Goal: Task Accomplishment & Management: Manage account settings

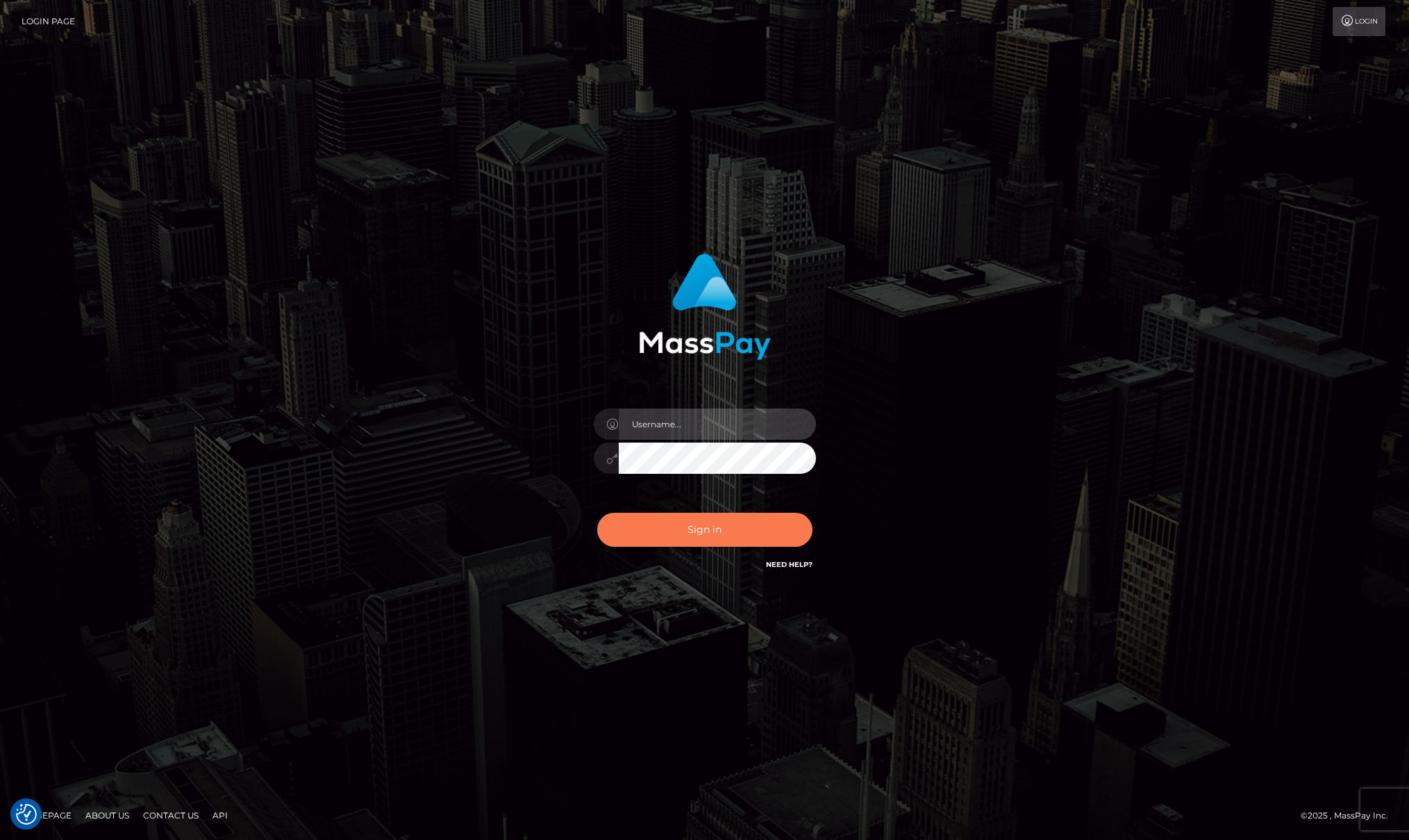
type input "[PERSON_NAME]"
click at [717, 523] on button "Sign in" at bounding box center [705, 529] width 215 height 34
type input "[PERSON_NAME]"
click at [696, 523] on button "Sign in" at bounding box center [705, 529] width 215 height 34
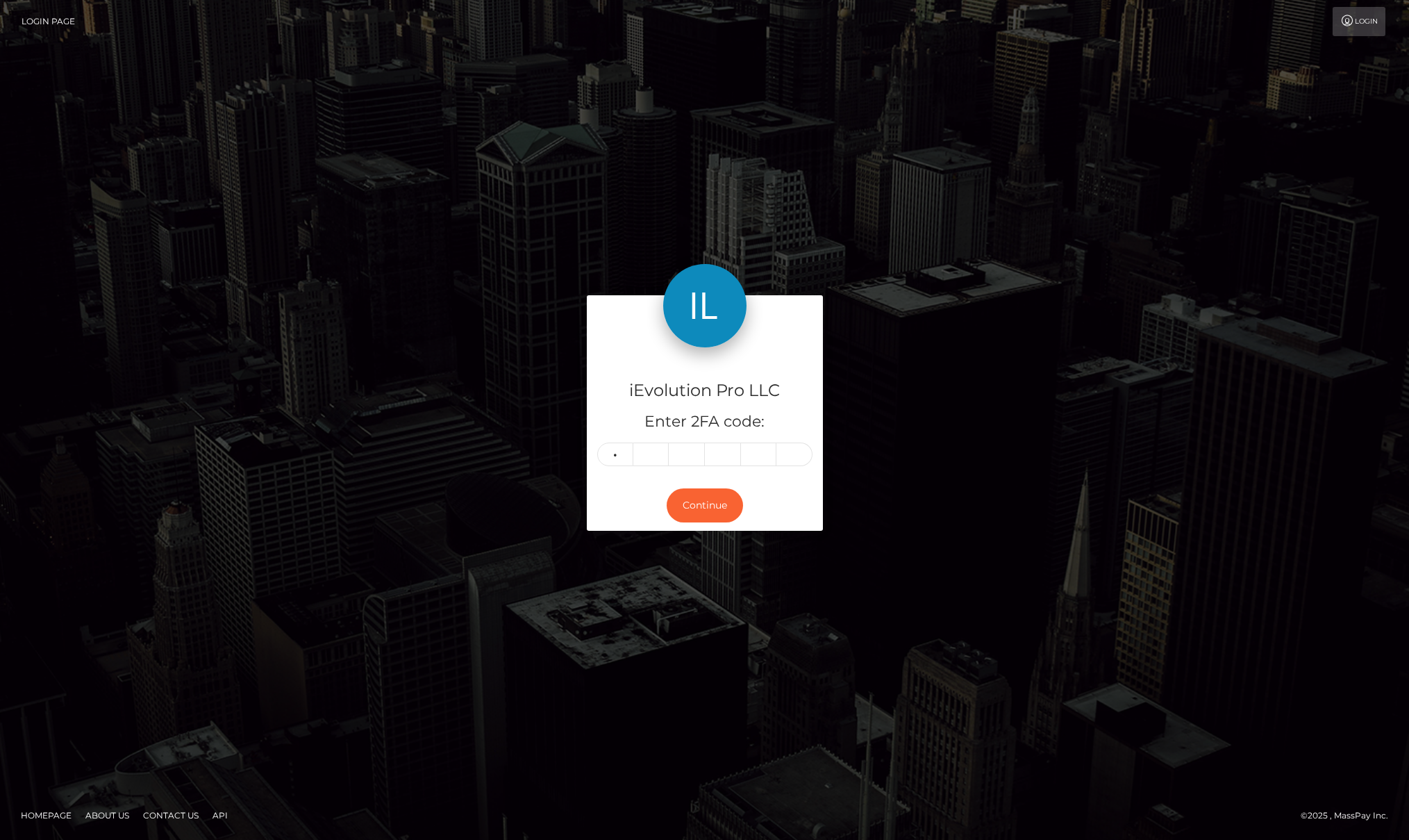
type input "4"
type input "6"
type input "4"
type input "0"
type input "1"
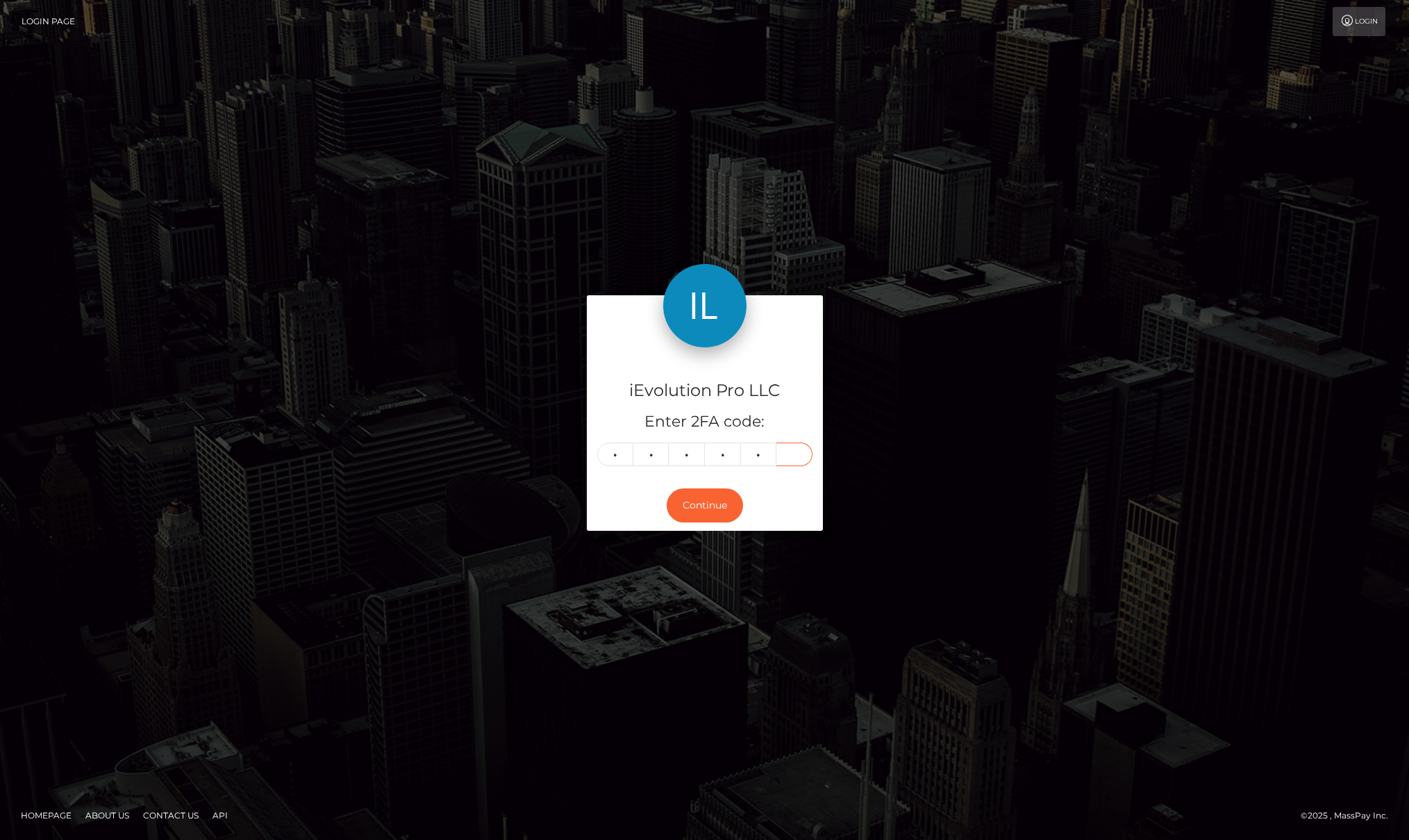
type input "1"
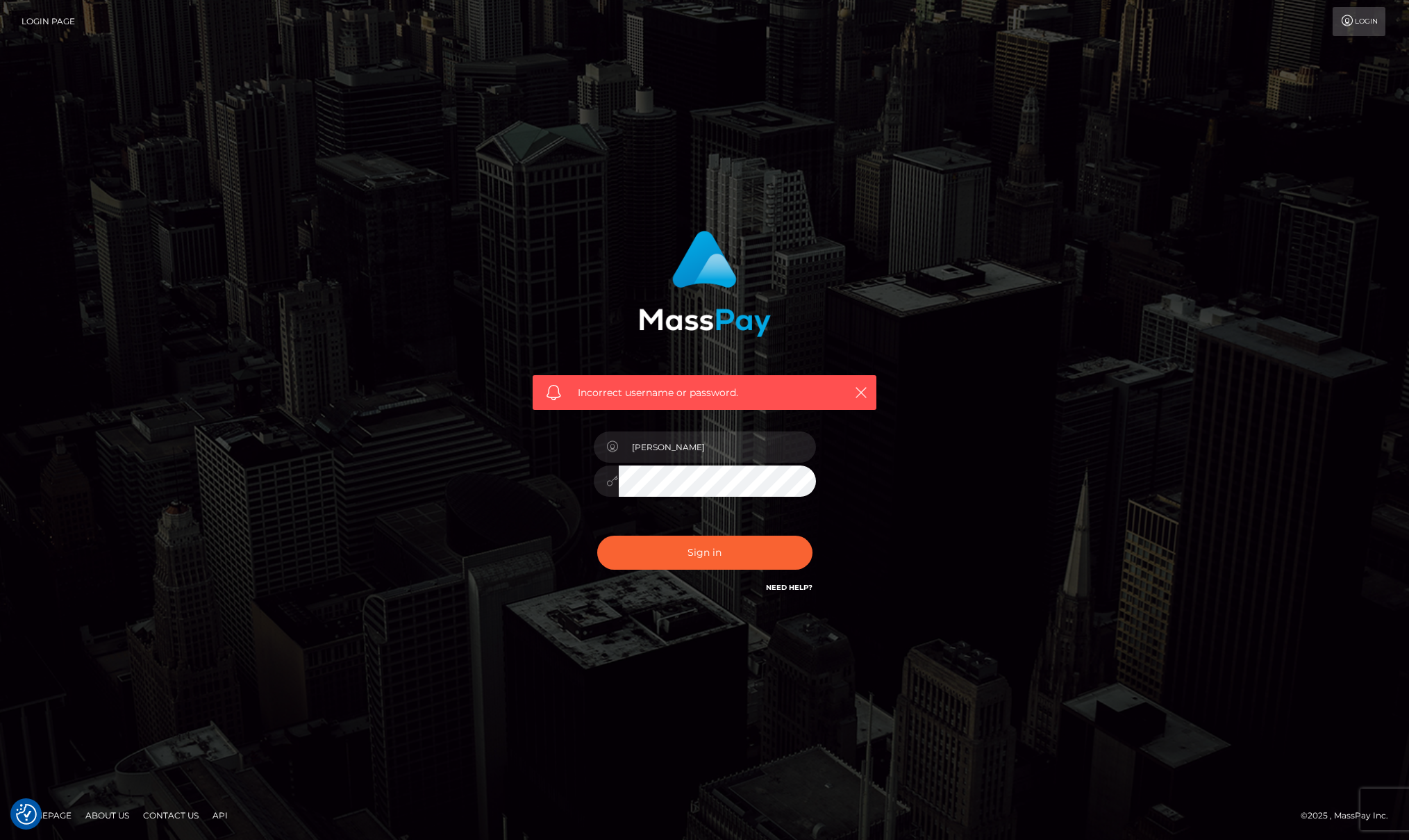
click at [771, 575] on div "Sign in Need Help?" at bounding box center [704, 557] width 243 height 61
click at [740, 561] on button "Sign in" at bounding box center [705, 553] width 215 height 34
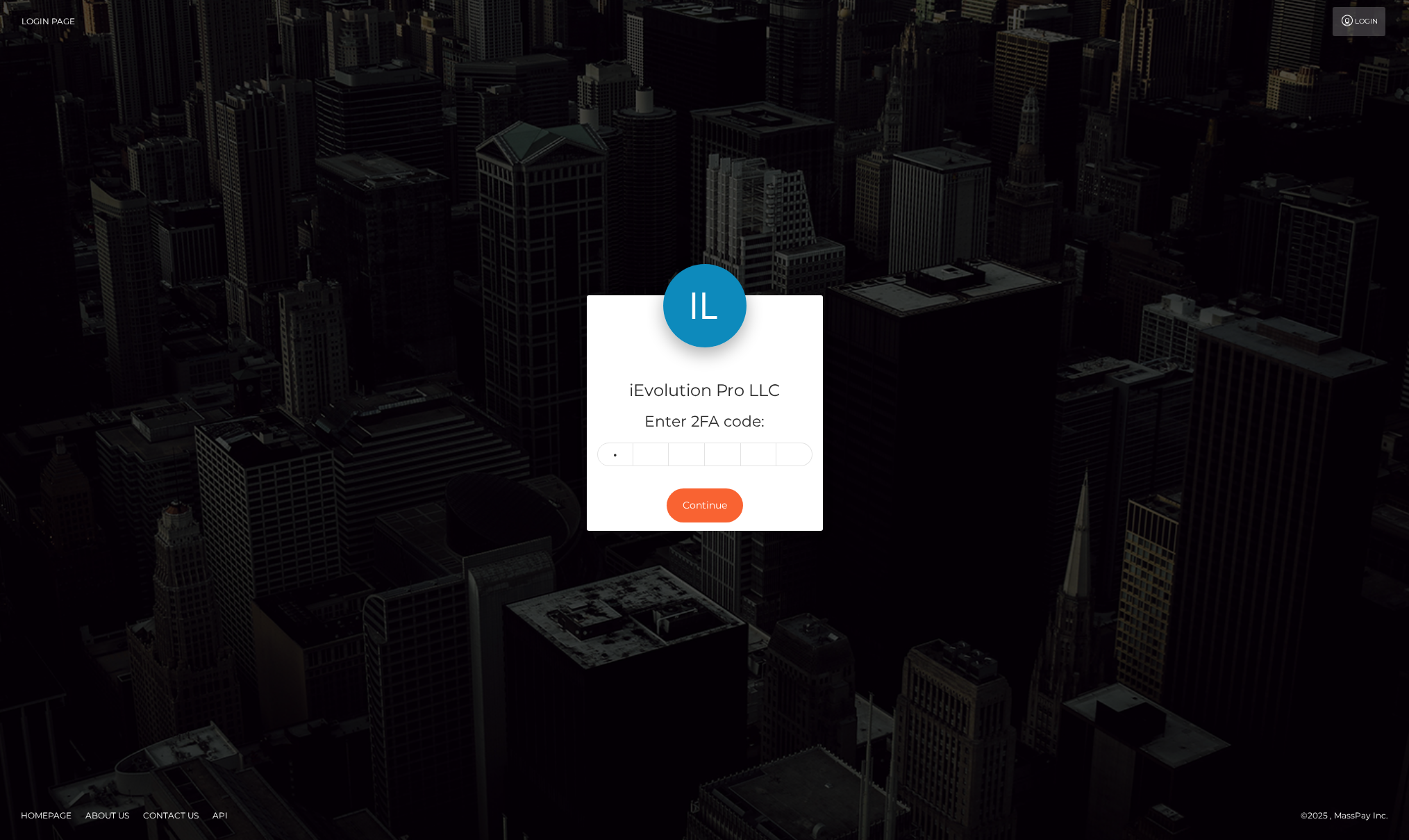
type input "4"
type input "6"
type input "4"
type input "0"
type input "9"
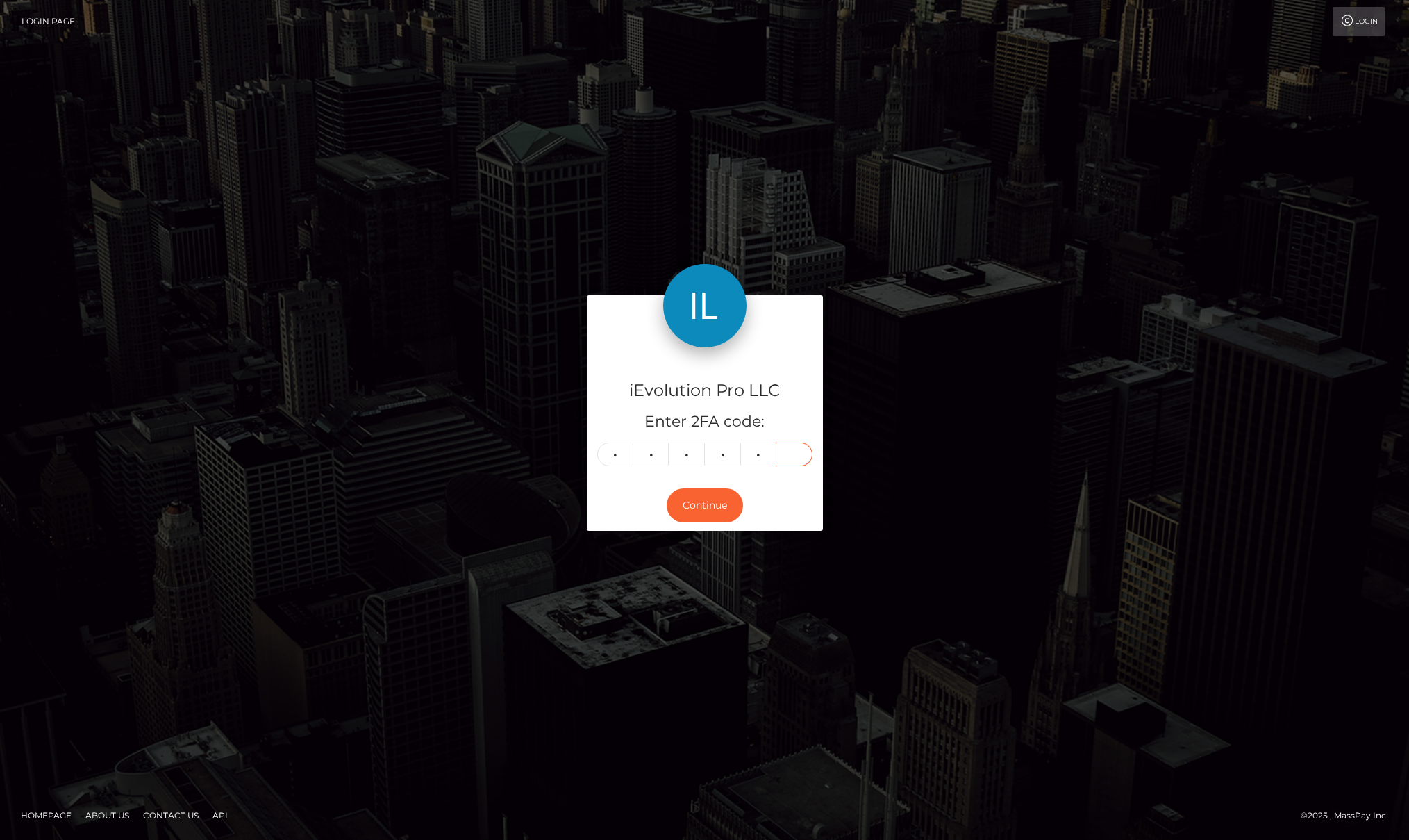
type input "1"
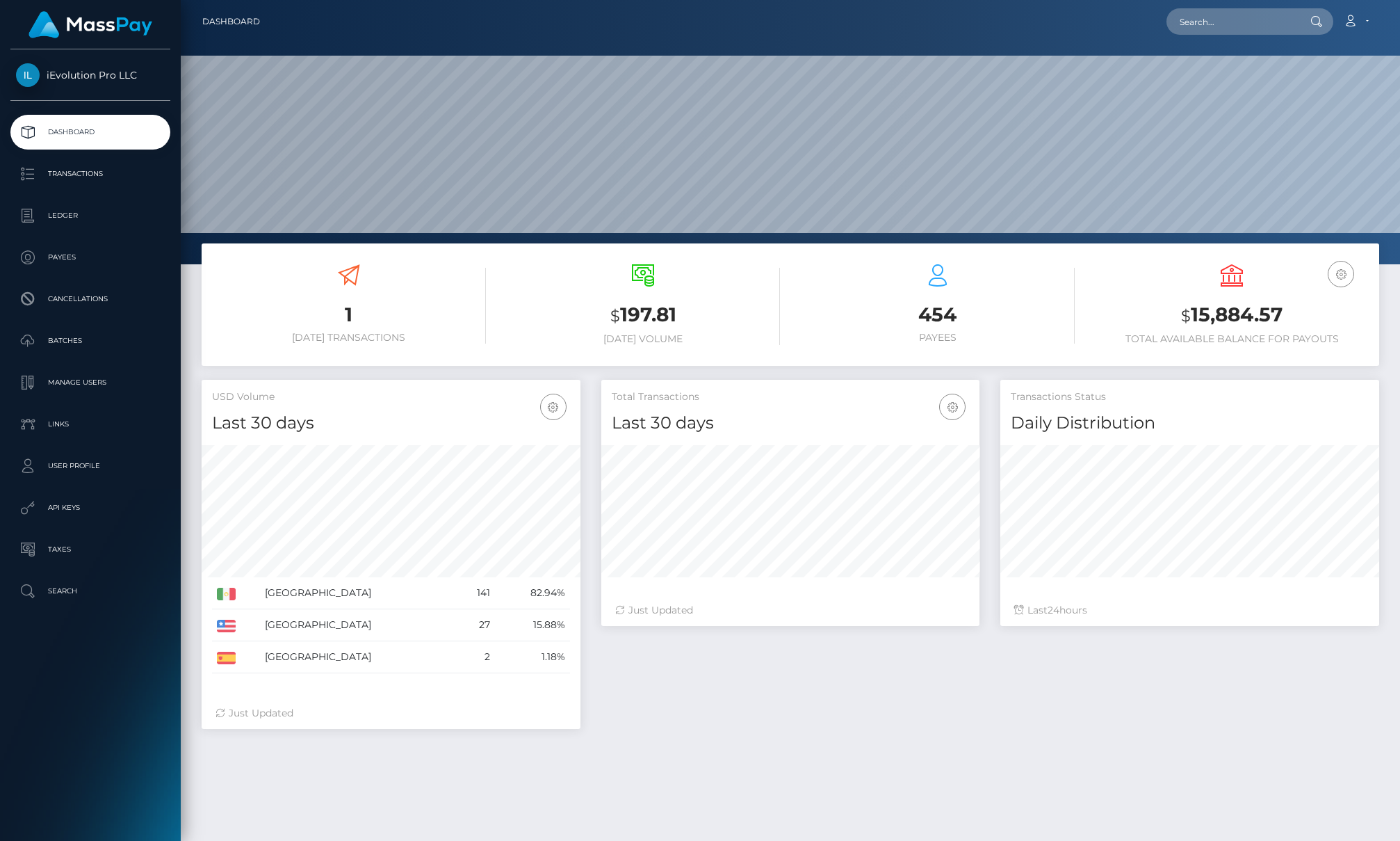
scroll to position [247, 378]
